Goal: Check status: Check status

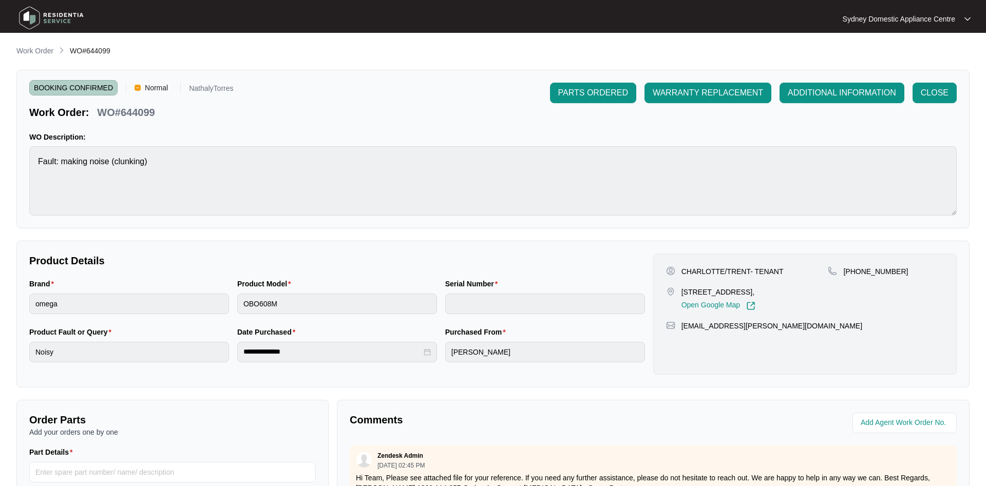
click at [47, 45] on main "**********" at bounding box center [493, 340] width 986 height 681
click at [43, 51] on p "Work Order" at bounding box center [34, 51] width 37 height 10
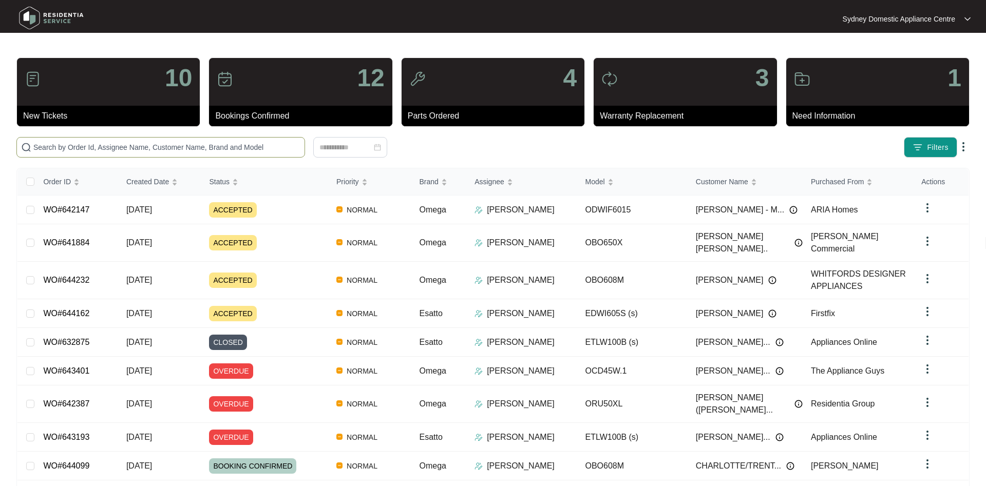
click at [180, 150] on input "text" at bounding box center [166, 147] width 267 height 11
paste input "642073"
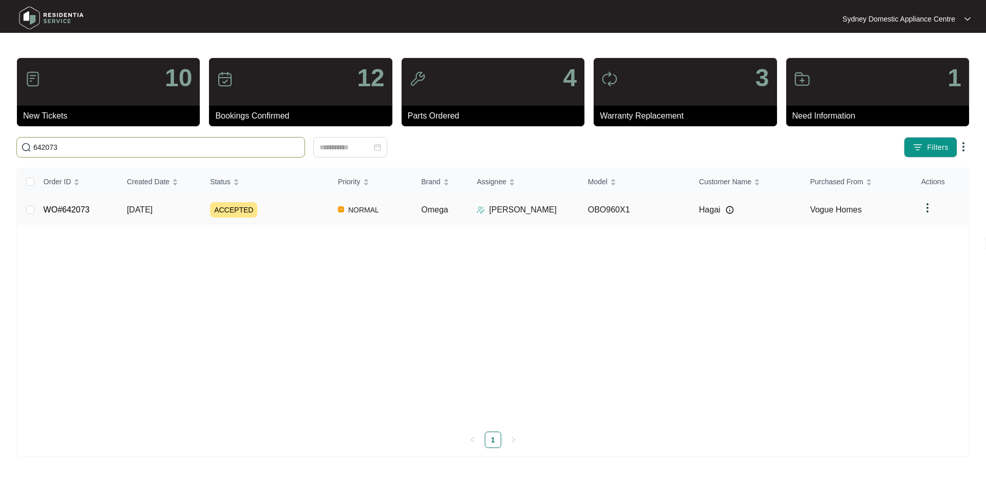
type input "642073"
click at [283, 210] on div "ACCEPTED" at bounding box center [270, 209] width 120 height 15
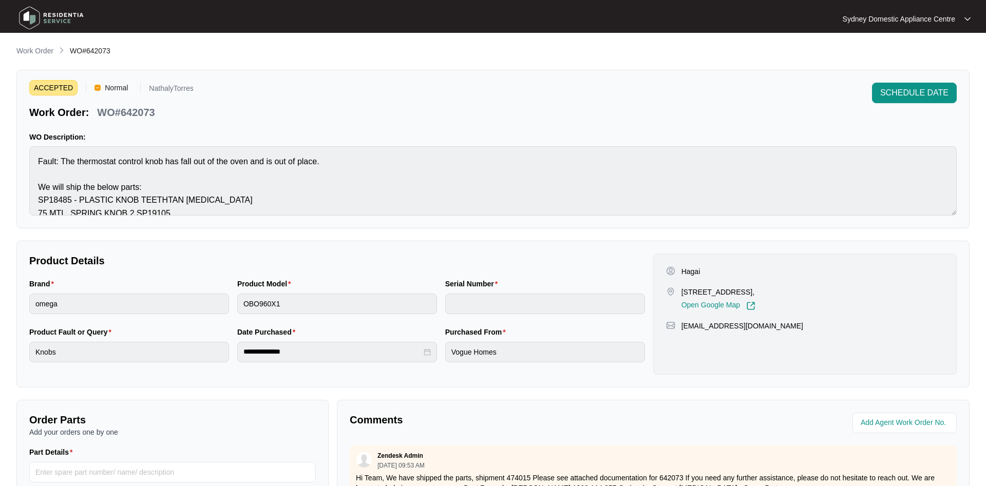
scroll to position [195, 0]
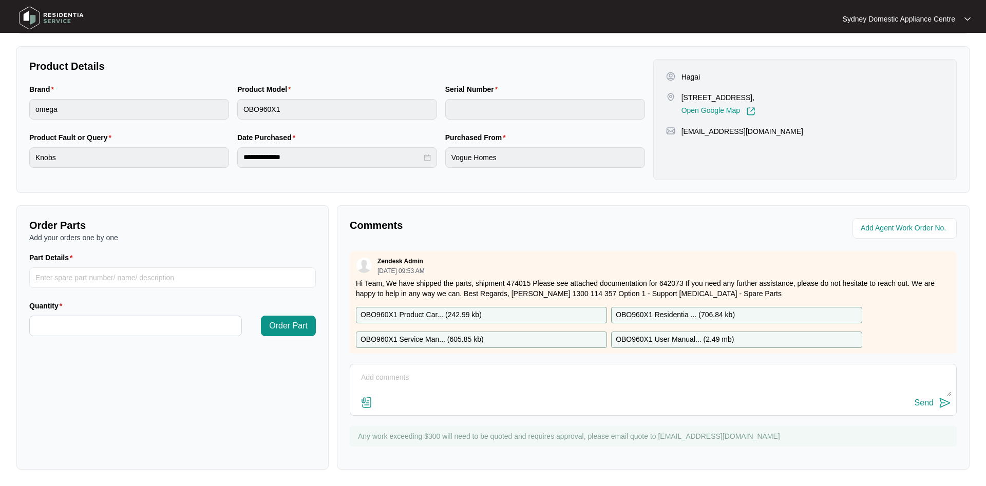
click at [406, 381] on textarea at bounding box center [652, 383] width 595 height 27
type textarea "called no answer left voice message and sent email to make a booking to complet…"
click at [936, 402] on button "Send" at bounding box center [932, 403] width 36 height 14
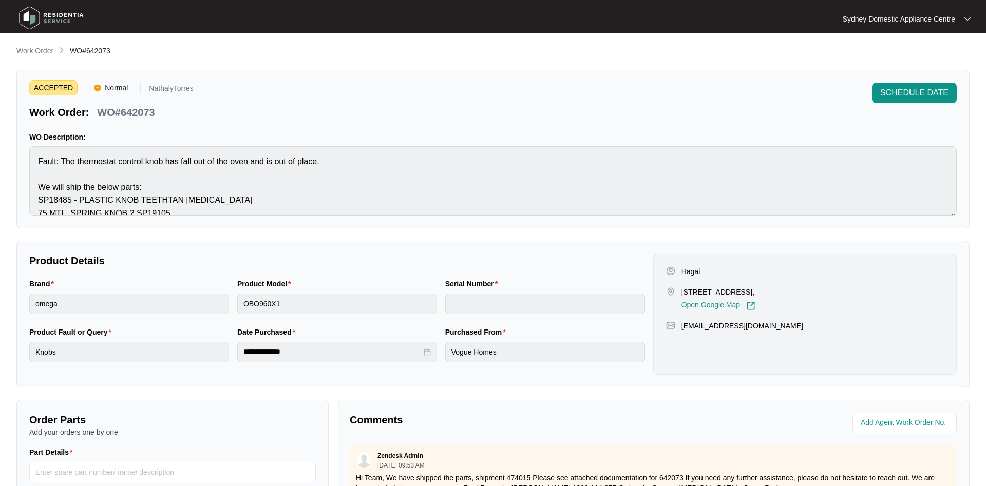
click at [101, 53] on span "WO#642073" at bounding box center [90, 51] width 41 height 8
copy span "642073"
click at [35, 50] on p "Work Order" at bounding box center [34, 51] width 37 height 10
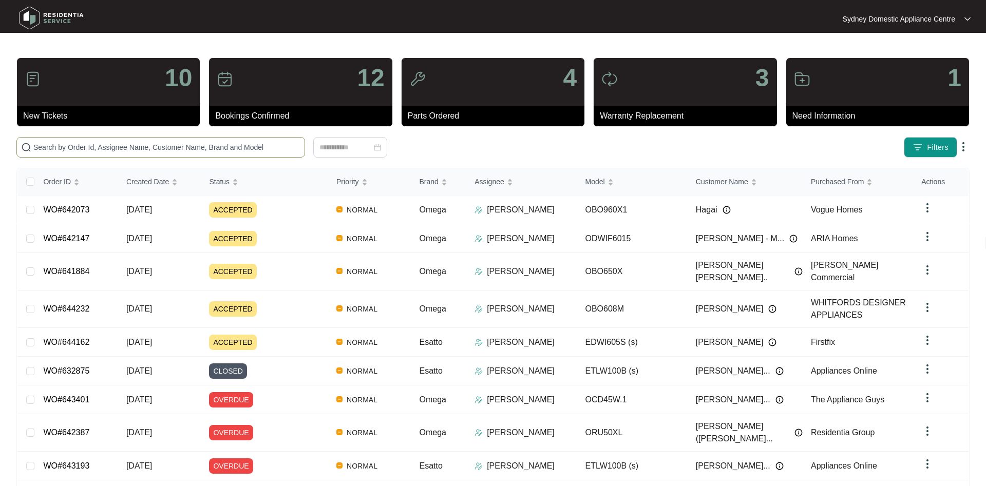
click at [207, 148] on input "text" at bounding box center [166, 147] width 267 height 11
paste input "642073"
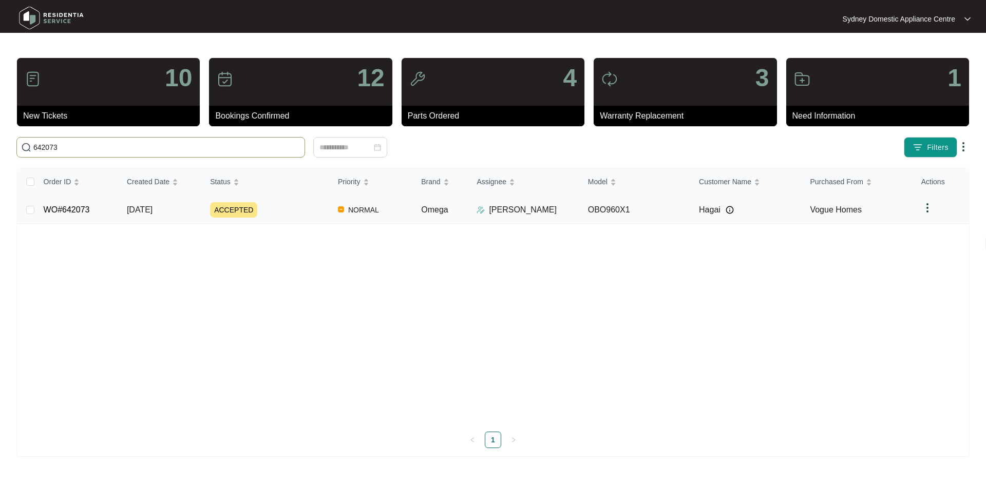
type input "642073"
click at [280, 215] on div "ACCEPTED" at bounding box center [270, 209] width 120 height 15
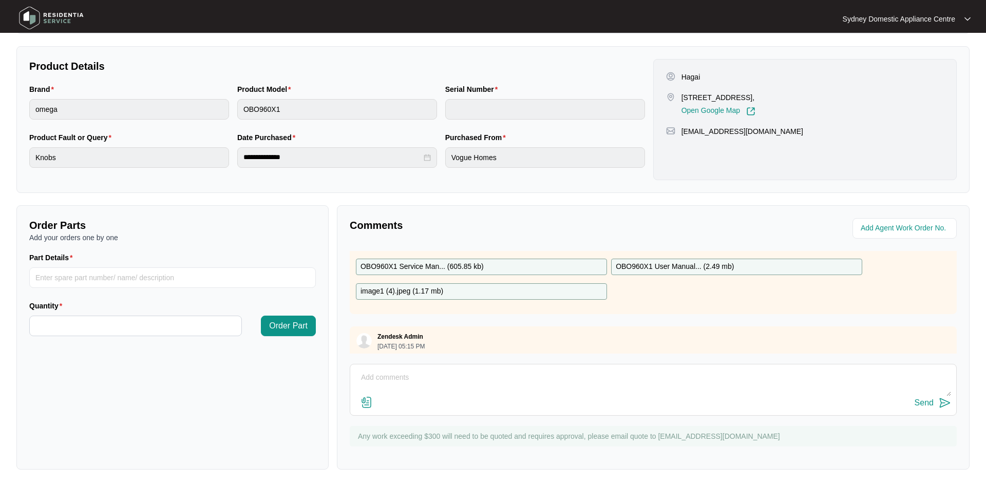
scroll to position [56, 0]
